Goal: Transaction & Acquisition: Download file/media

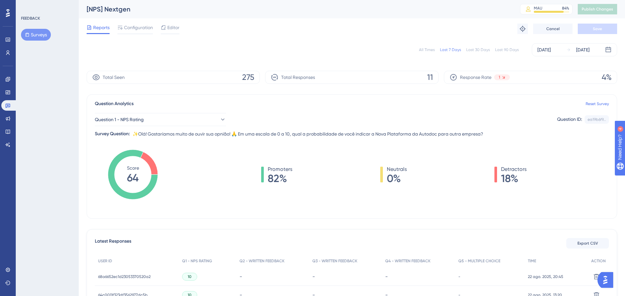
click at [217, 127] on div "Question 1 - NPS Rating Question ID: ea19b6f9... Copy Survey Question: ✨Olá! Go…" at bounding box center [352, 123] width 514 height 30
click at [208, 123] on button "Question 1 - NPS Rating" at bounding box center [160, 119] width 131 height 13
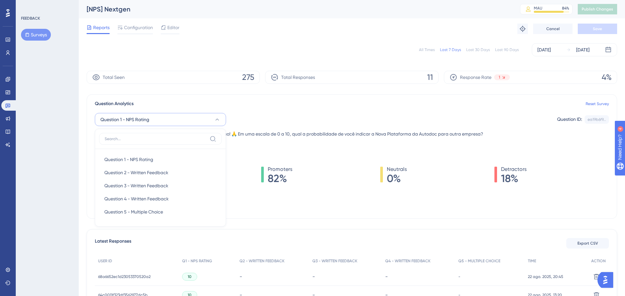
scroll to position [30, 0]
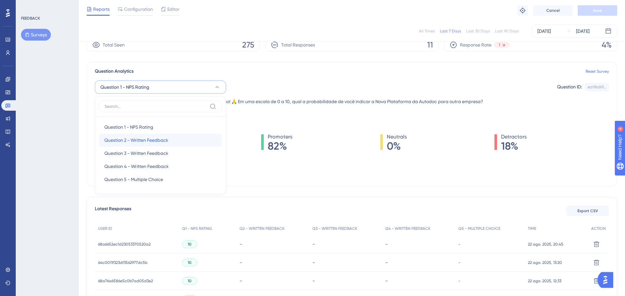
click at [189, 140] on div "Question 2 - Written Feedback Question 2 - Written Feedback" at bounding box center [160, 140] width 112 height 13
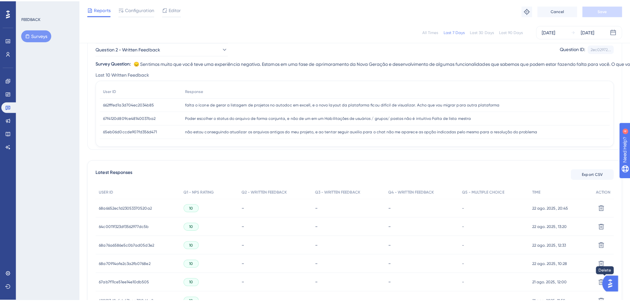
scroll to position [57, 0]
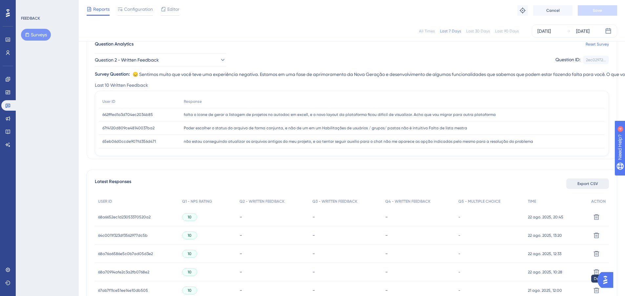
click at [585, 183] on span "Export CSV" at bounding box center [587, 183] width 21 height 5
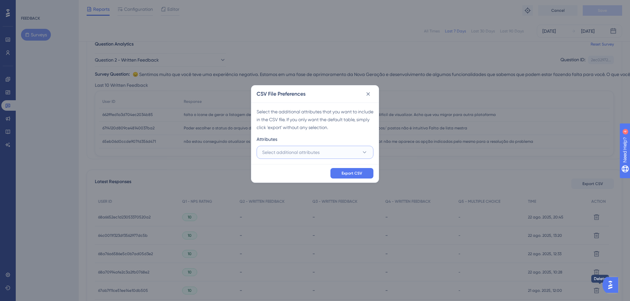
click at [343, 151] on button "Select additional attributes" at bounding box center [314, 152] width 117 height 13
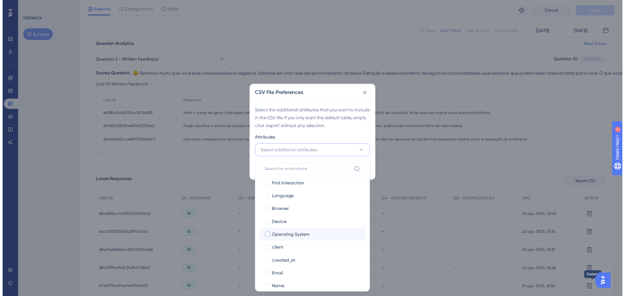
scroll to position [54, 0]
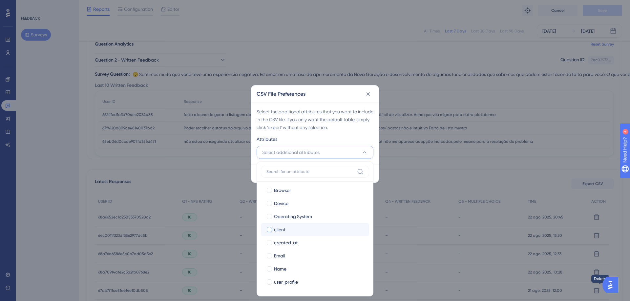
click at [300, 227] on div "client" at bounding box center [319, 230] width 90 height 8
checkbox input "true"
click at [308, 268] on div "Name" at bounding box center [319, 269] width 90 height 8
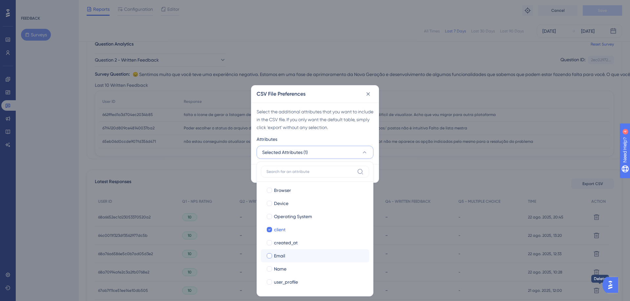
checkbox input "true"
click at [305, 260] on label "Email Email" at bounding box center [315, 256] width 108 height 13
checkbox input "false"
click at [367, 133] on div "Select the additional attributes that you want to include in the CSV file. If y…" at bounding box center [314, 134] width 127 height 62
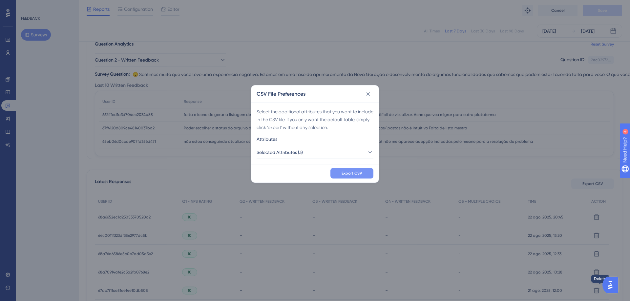
click at [357, 172] on span "Export CSV" at bounding box center [351, 173] width 21 height 5
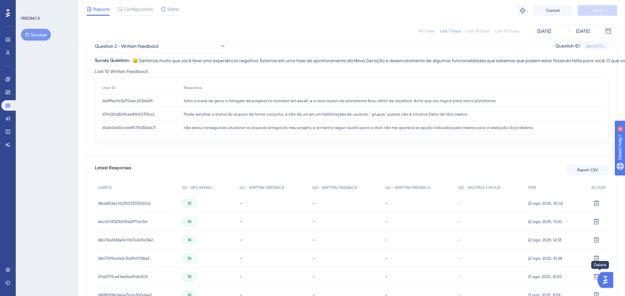
scroll to position [57, 0]
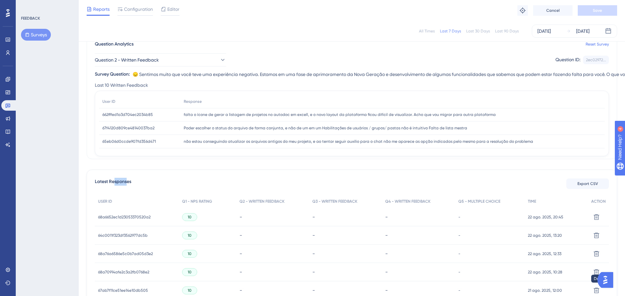
drag, startPoint x: 113, startPoint y: 184, endPoint x: 127, endPoint y: 185, distance: 13.2
click at [127, 185] on span "Latest Responses" at bounding box center [113, 184] width 36 height 12
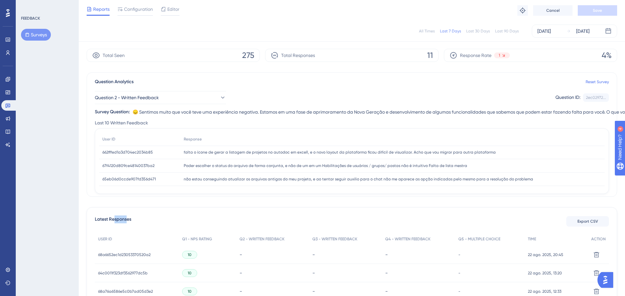
scroll to position [0, 0]
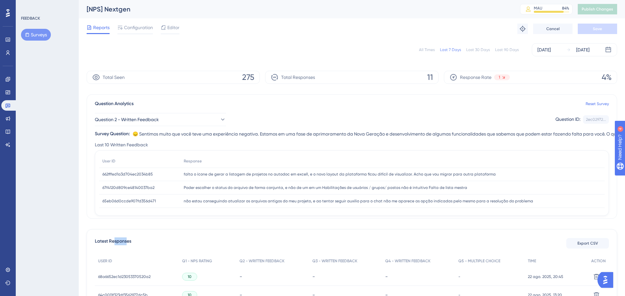
click at [476, 51] on div "Last 30 Days" at bounding box center [478, 49] width 24 height 5
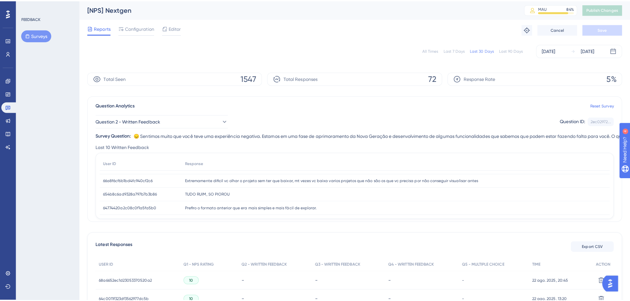
scroll to position [66, 0]
click at [592, 243] on span "Export CSV" at bounding box center [587, 243] width 21 height 5
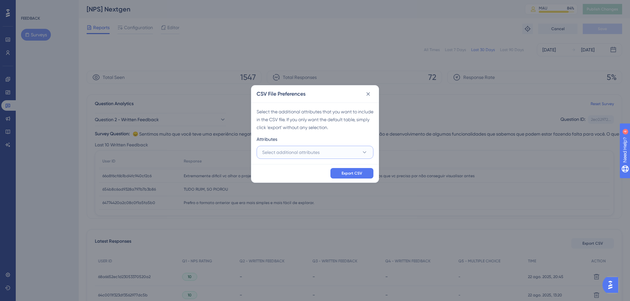
drag, startPoint x: 364, startPoint y: 153, endPoint x: 366, endPoint y: 156, distance: 3.5
click at [364, 153] on icon at bounding box center [365, 152] width 4 height 2
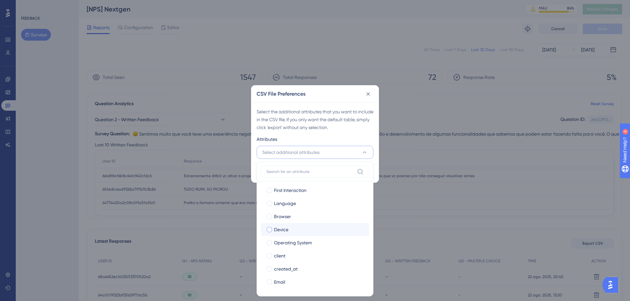
scroll to position [54, 0]
click at [297, 230] on div "client" at bounding box center [319, 230] width 90 height 8
checkbox input "true"
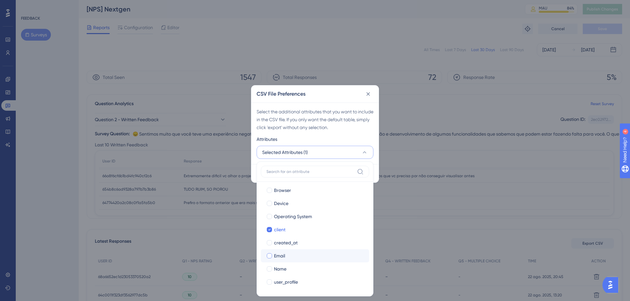
click at [301, 255] on div "Email" at bounding box center [319, 256] width 90 height 8
checkbox input "true"
click at [303, 270] on div "Name" at bounding box center [319, 269] width 90 height 8
checkbox input "true"
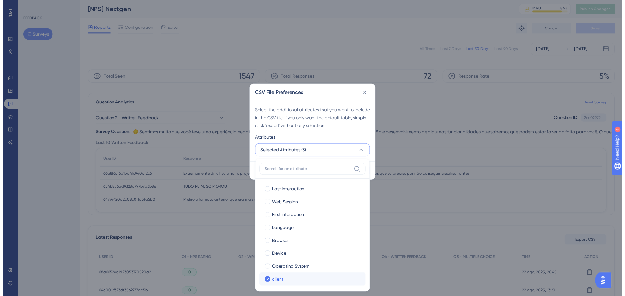
scroll to position [0, 0]
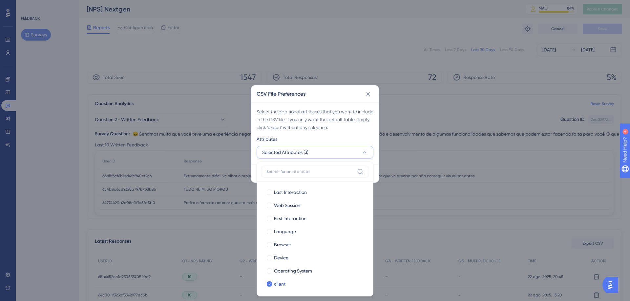
drag, startPoint x: 352, startPoint y: 131, endPoint x: 368, endPoint y: 162, distance: 34.3
click at [352, 131] on div "Select the additional attributes that you want to include in the CSV file. If y…" at bounding box center [314, 120] width 117 height 24
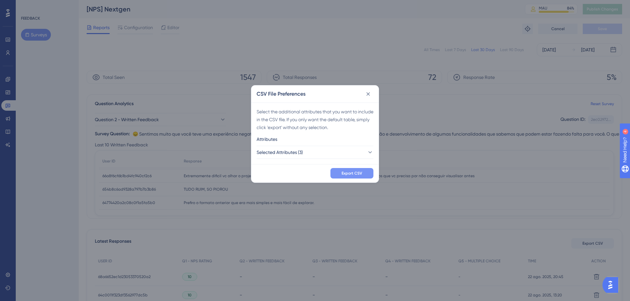
click at [365, 167] on div "Export CSV" at bounding box center [314, 173] width 127 height 18
click at [366, 170] on button "Export CSV" at bounding box center [351, 173] width 43 height 10
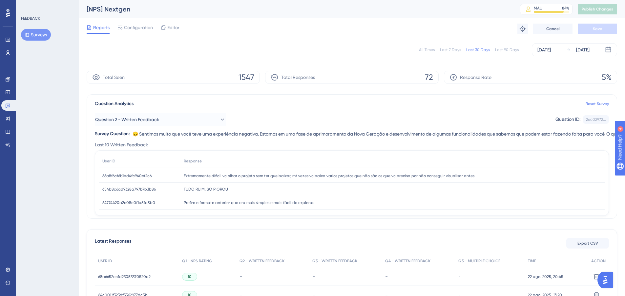
click at [171, 116] on button "Question 2 - Written Feedback" at bounding box center [160, 119] width 131 height 13
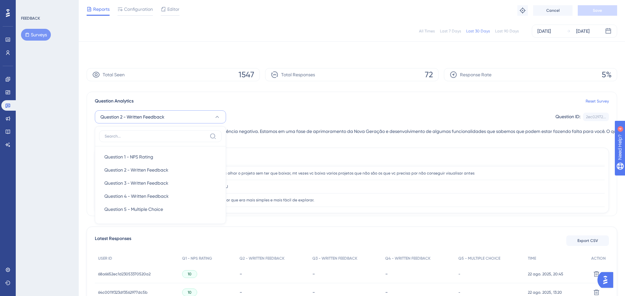
scroll to position [30, 0]
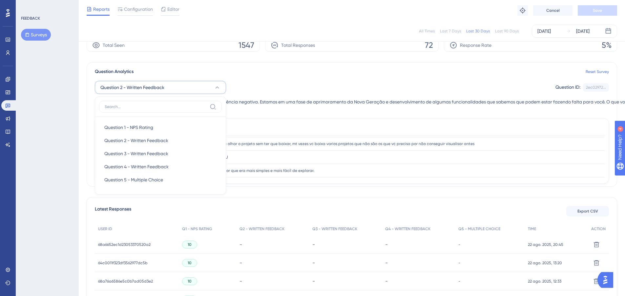
click at [264, 71] on div "Question Analytics Reset Survey" at bounding box center [352, 72] width 514 height 8
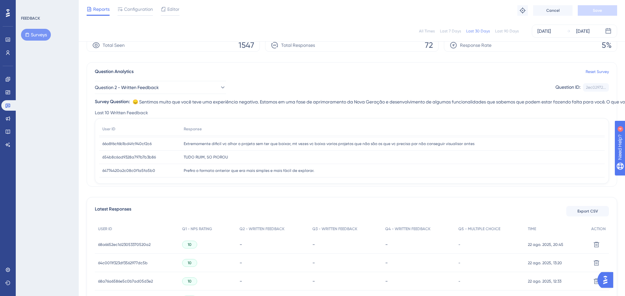
click at [141, 100] on span "😞 Sentimos muito que você teve uma experiência negativa. Estamos em uma fase de…" at bounding box center [440, 102] width 616 height 8
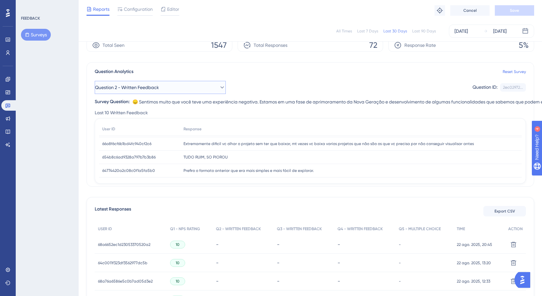
click at [161, 92] on button "Question 2 - Written Feedback" at bounding box center [160, 87] width 131 height 13
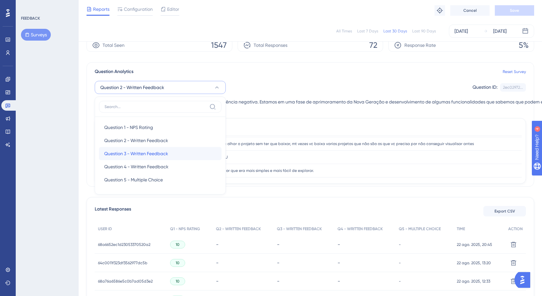
click at [162, 151] on span "Question 3 - Written Feedback" at bounding box center [136, 154] width 64 height 8
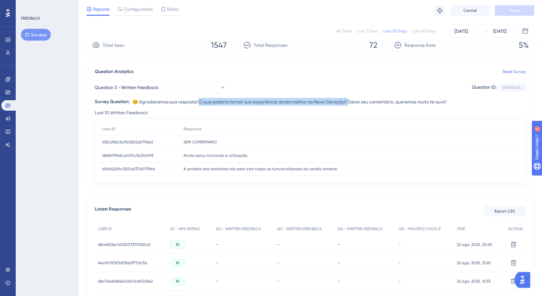
drag, startPoint x: 200, startPoint y: 101, endPoint x: 350, endPoint y: 99, distance: 149.9
click at [350, 99] on span "😊 Agradecemos sua resposta! O que poderia tornar sua experiência ainda melhor n…" at bounding box center [289, 102] width 314 height 8
copy span "que poderia tornar sua experiência ainda melhor na Nova Geração?"
drag, startPoint x: 168, startPoint y: 91, endPoint x: 168, endPoint y: 96, distance: 4.9
click at [168, 91] on button "Question 3 - Written Feedback" at bounding box center [160, 87] width 131 height 13
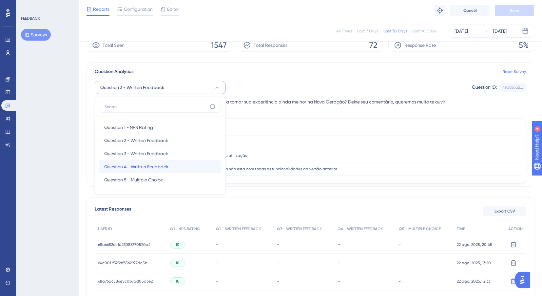
click at [165, 168] on span "Question 4 - Written Feedback" at bounding box center [136, 167] width 64 height 8
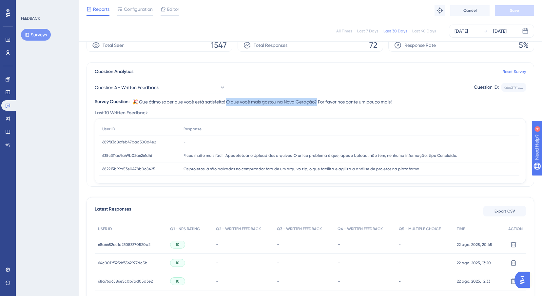
drag, startPoint x: 233, startPoint y: 102, endPoint x: 322, endPoint y: 101, distance: 88.9
click at [322, 101] on span "🎉 Que ótimo saber que você está satisfeito! O que você mais gostou na Nova Gera…" at bounding box center [261, 102] width 259 height 8
copy span "que você mais gostou na Nova Geração?"
click at [195, 89] on button "Question 4 - Written Feedback" at bounding box center [160, 87] width 131 height 13
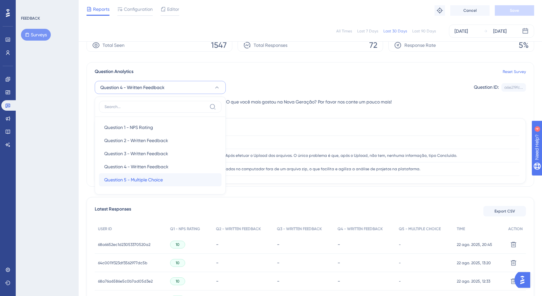
click at [178, 174] on div "Question 5 - Multiple Choice Question 5 - Multiple Choice" at bounding box center [160, 179] width 112 height 13
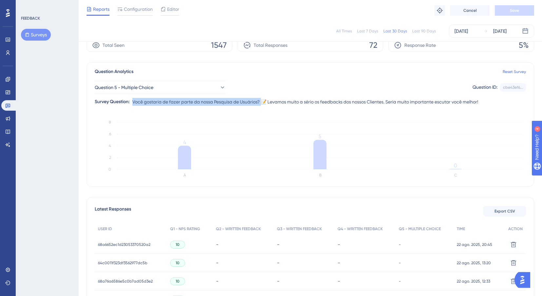
drag, startPoint x: 134, startPoint y: 99, endPoint x: 262, endPoint y: 100, distance: 128.2
click at [262, 100] on span "Você gostaria de fazer parte da nossa Pesquisa de Usuários? 📝 Levamos muito a s…" at bounding box center [305, 102] width 346 height 8
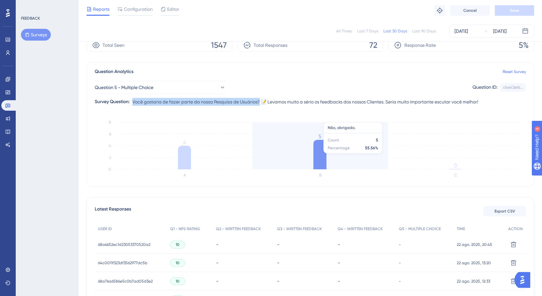
copy span "Você gostaria de fazer parte da nossa Pesquisa de Usuários?"
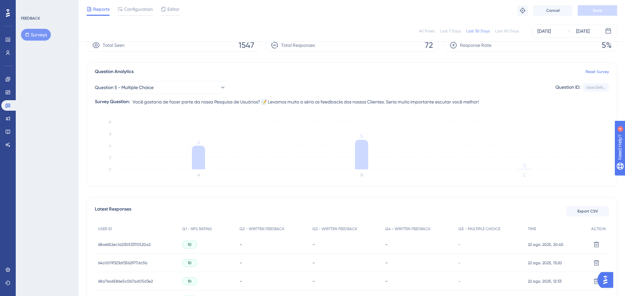
click at [0, 0] on div "Reports Configuration Editor Troubleshoot Cancel Save" at bounding box center [0, 0] width 0 height 0
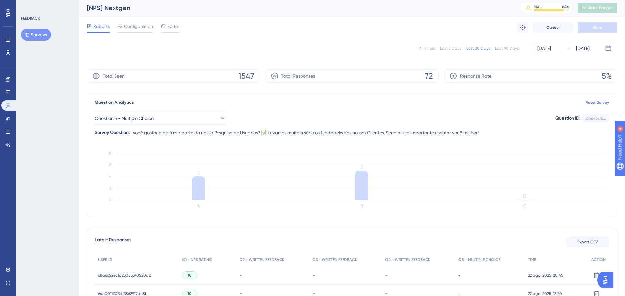
scroll to position [0, 0]
click at [506, 50] on div "Last 90 Days" at bounding box center [507, 49] width 24 height 5
click at [431, 49] on div "All Times" at bounding box center [427, 49] width 16 height 5
click at [456, 50] on div "Last 7 Days" at bounding box center [450, 49] width 21 height 5
